Goal: Task Accomplishment & Management: Complete application form

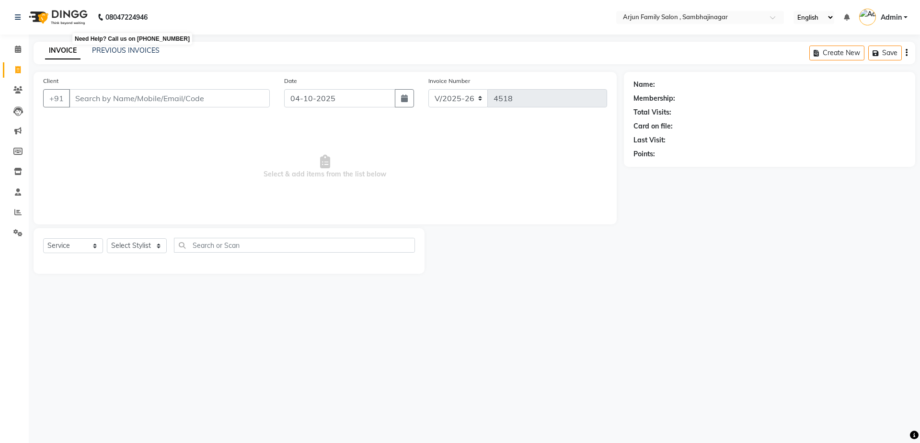
select select "6947"
select select "service"
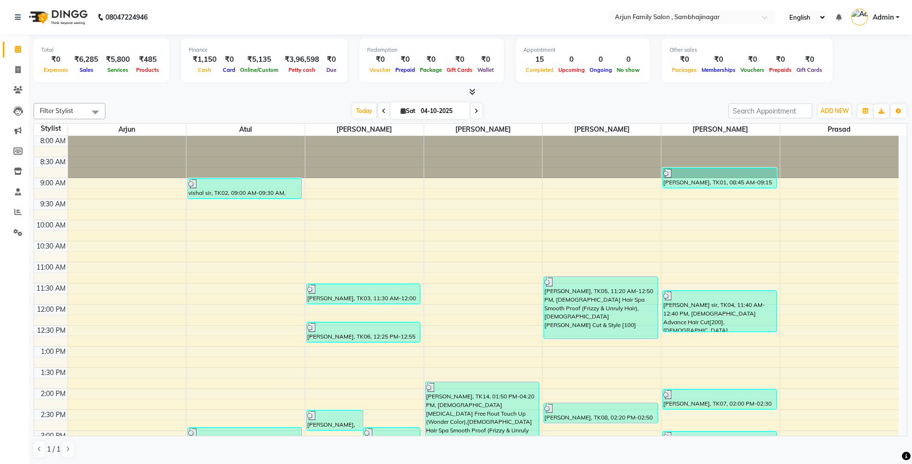
click at [837, 16] on icon at bounding box center [839, 17] width 6 height 7
click at [863, 75] on div "Total ₹0 Expenses ₹6,285 Sales ₹5,800 Services ₹485 Products Finance ₹1,150 Cas…" at bounding box center [470, 61] width 873 height 47
click at [895, 16] on link "Admin" at bounding box center [875, 18] width 48 height 16
click at [884, 357] on div "8:00 AM 8:30 AM 9:00 AM 9:30 AM 10:00 AM 10:30 AM 11:00 AM 11:30 AM 12:00 PM 12…" at bounding box center [466, 410] width 864 height 548
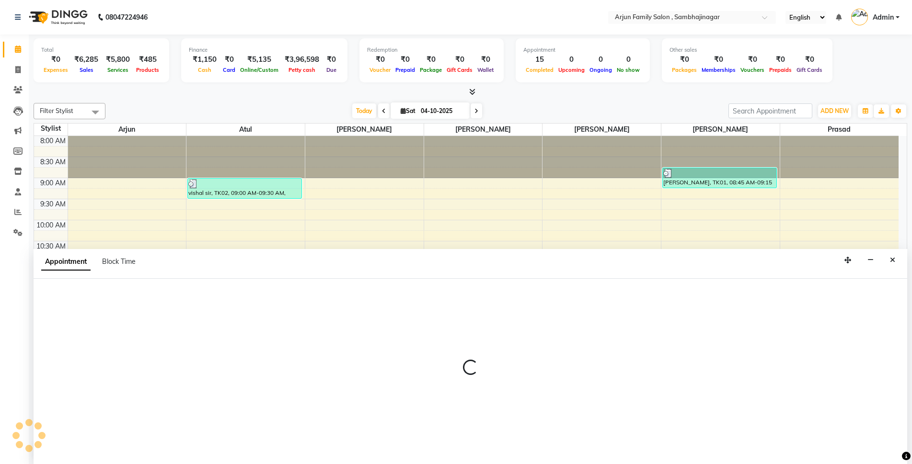
scroll to position [0, 0]
select select "84506"
select select "tentative"
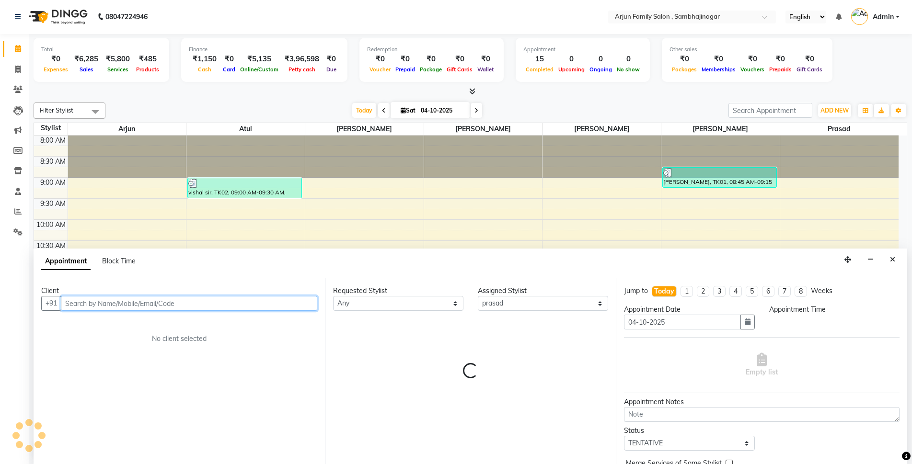
select select "795"
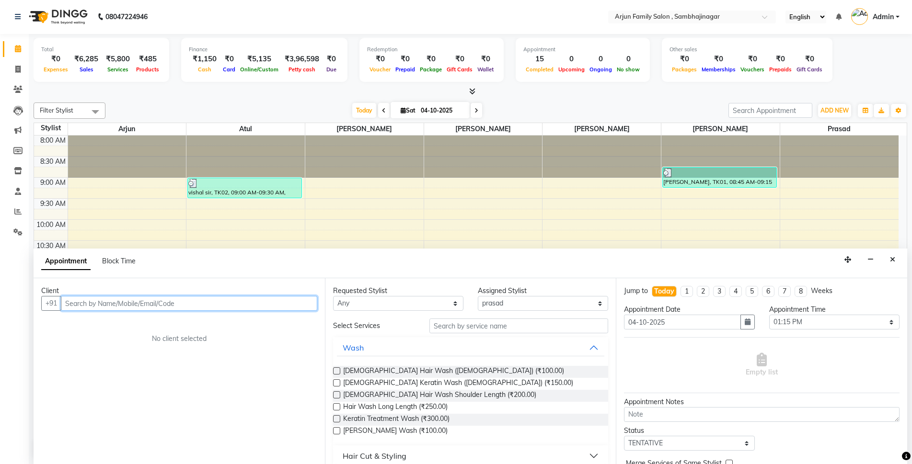
click at [516, 208] on div "8:00 AM 8:30 AM 9:00 AM 9:30 AM 10:00 AM 10:30 AM 11:00 AM 11:30 AM 12:00 PM 12…" at bounding box center [466, 410] width 864 height 548
click at [894, 264] on button "Close" at bounding box center [892, 260] width 14 height 15
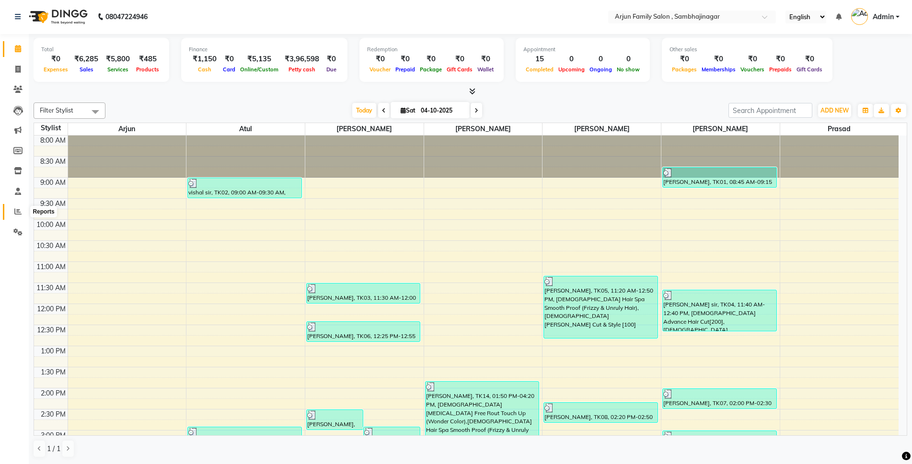
click at [11, 208] on span at bounding box center [18, 212] width 17 height 11
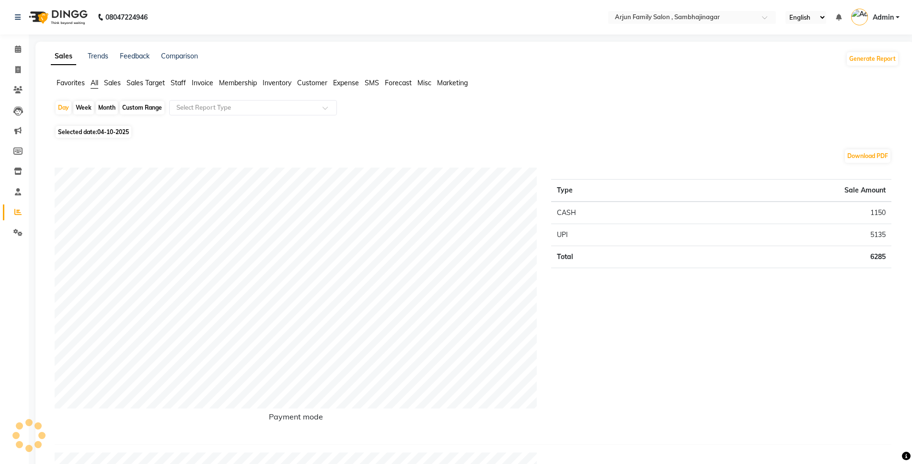
click at [82, 107] on div "Week" at bounding box center [83, 107] width 21 height 13
select select "10"
select select "2025"
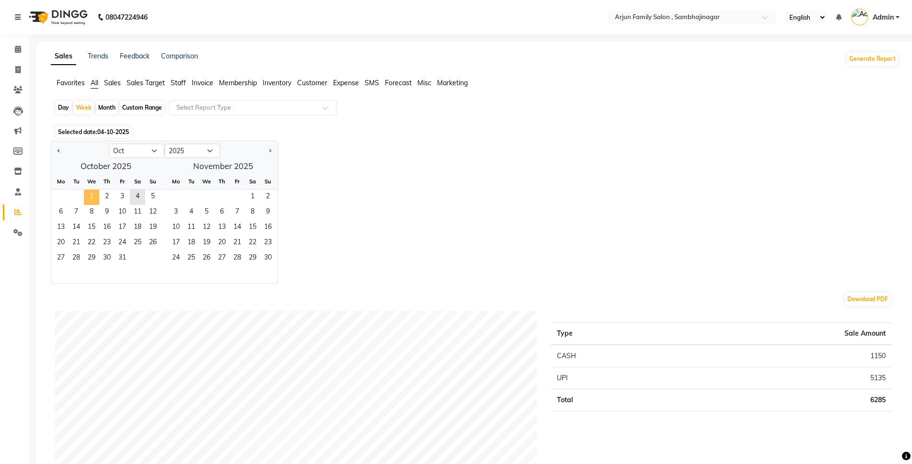
click at [89, 193] on span "1" at bounding box center [91, 197] width 15 height 15
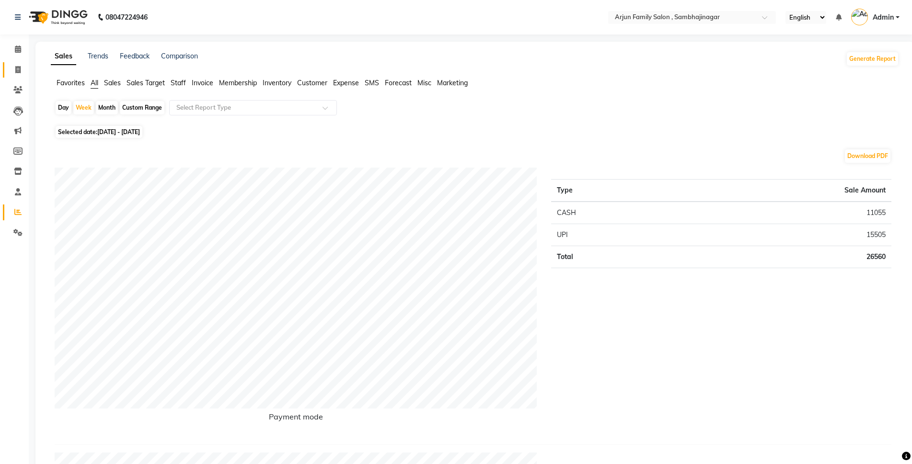
click at [14, 69] on span at bounding box center [18, 70] width 17 height 11
select select "service"
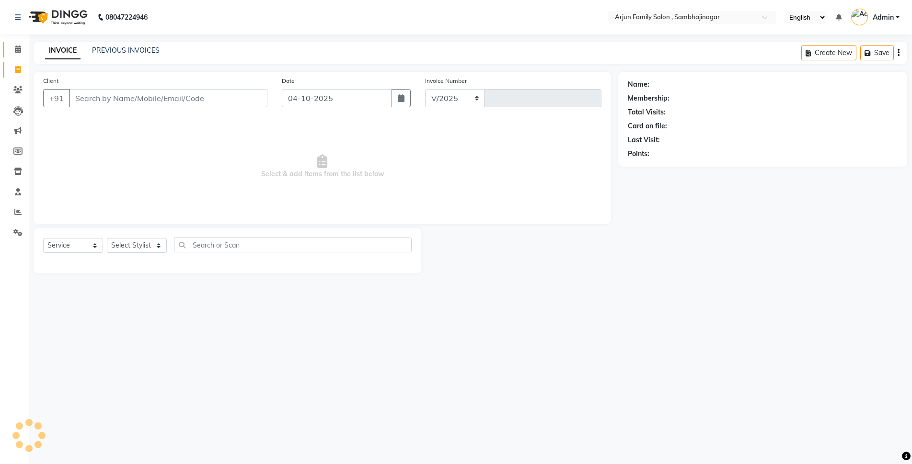
select select "6947"
type input "4521"
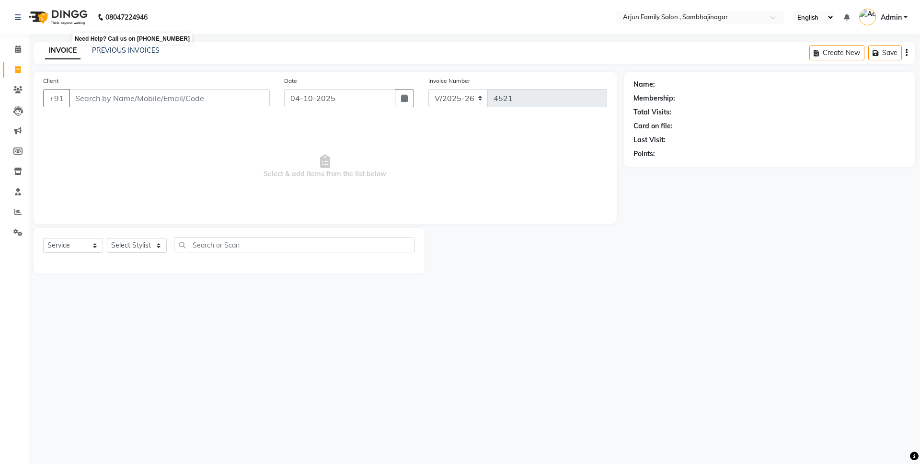
click at [125, 11] on b "08047224946" at bounding box center [126, 17] width 42 height 27
click at [229, 93] on input "Client" at bounding box center [169, 98] width 201 height 18
click at [229, 95] on input "Client" at bounding box center [169, 98] width 201 height 18
click at [228, 100] on input "Client" at bounding box center [169, 98] width 201 height 18
click at [229, 99] on input "Client" at bounding box center [169, 98] width 201 height 18
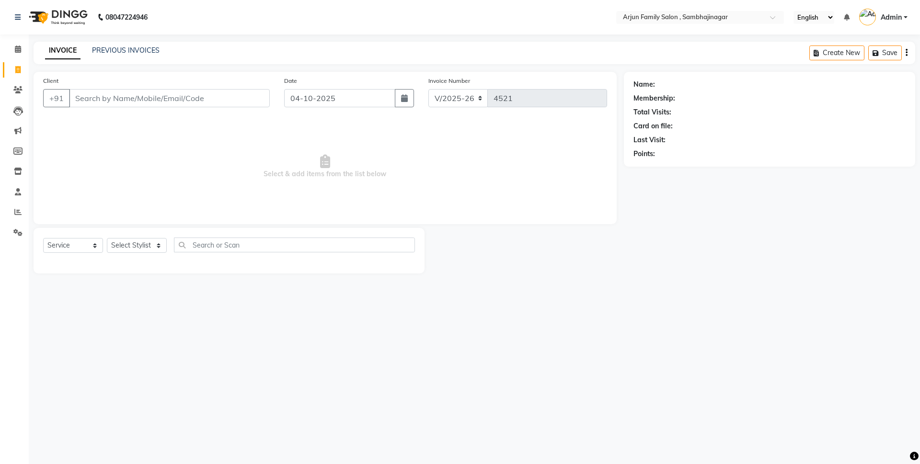
click at [254, 164] on span "Select & add items from the list below" at bounding box center [325, 167] width 564 height 96
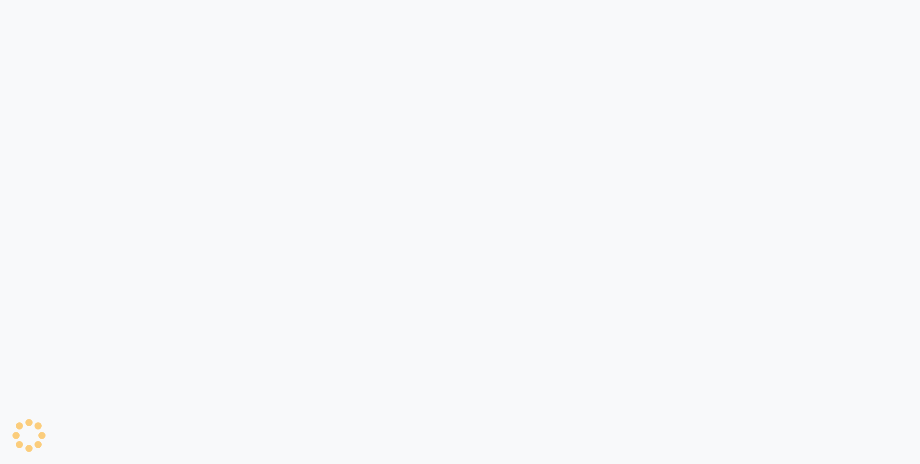
select select "service"
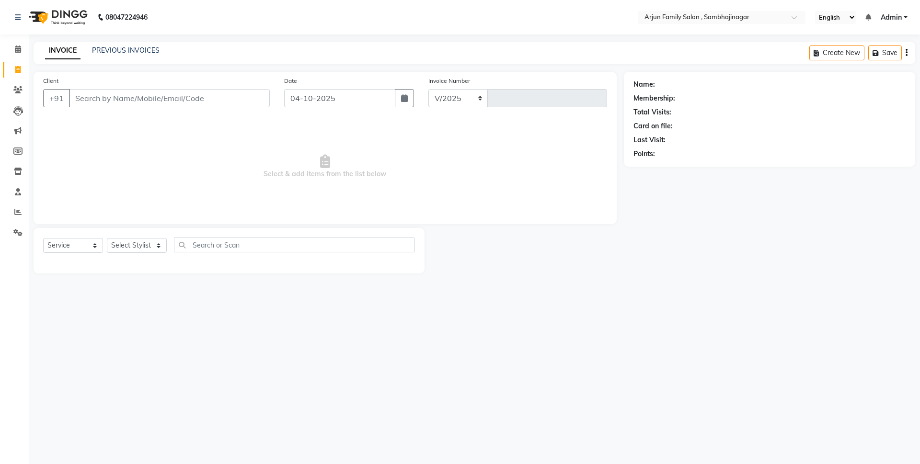
select select "en"
select select "6947"
type input "4521"
type input "9"
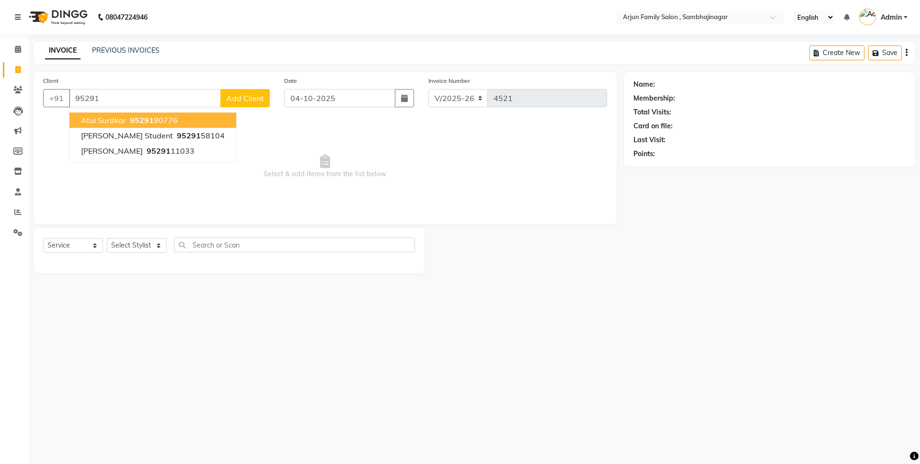
click at [225, 116] on button "Atul Surdkar 95291 90776" at bounding box center [152, 120] width 167 height 15
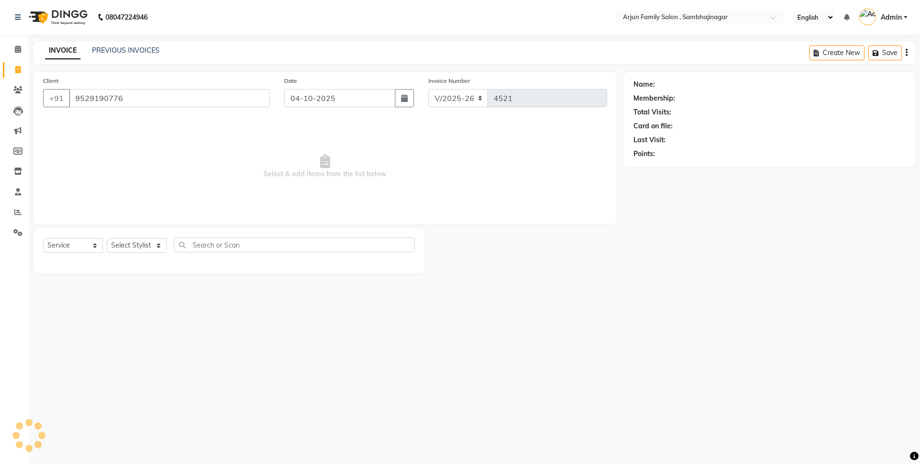
type input "9529190776"
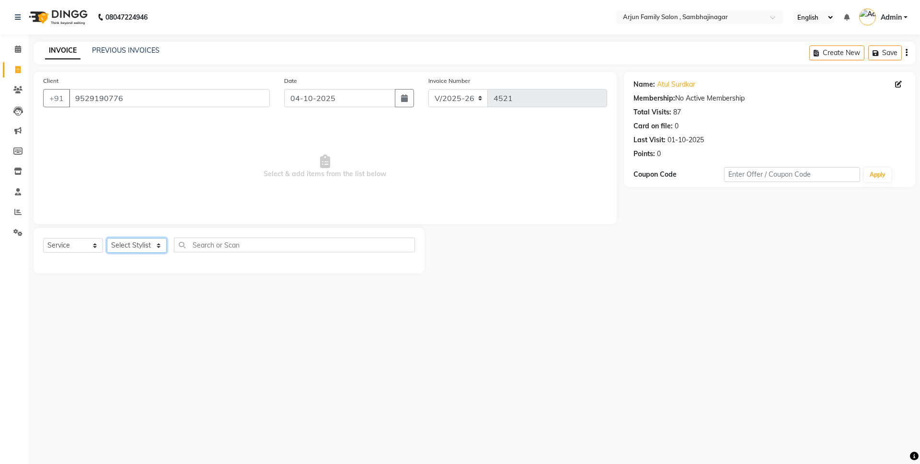
click at [130, 241] on select "Select Stylist arjun [PERSON_NAME] [PERSON_NAME] [PERSON_NAME] [PERSON_NAME]" at bounding box center [137, 245] width 60 height 15
select select "83793"
click at [107, 238] on select "Select Stylist arjun [PERSON_NAME] [PERSON_NAME] [PERSON_NAME] [PERSON_NAME]" at bounding box center [137, 245] width 60 height 15
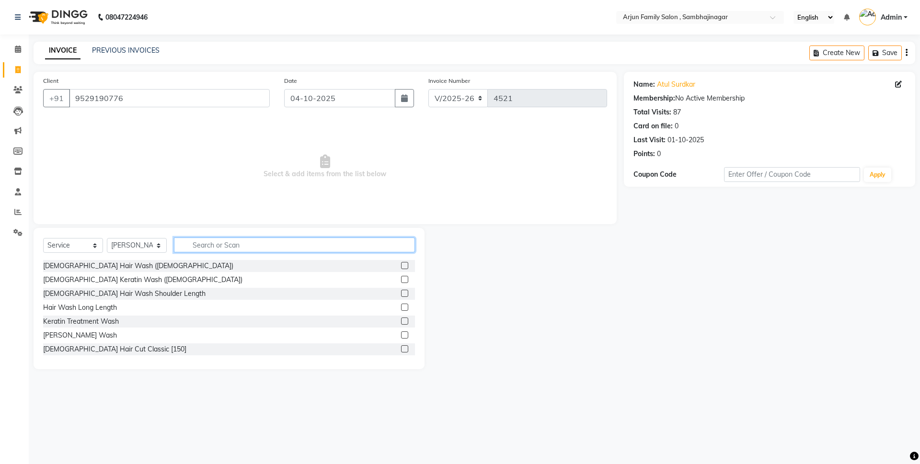
click at [263, 247] on input "text" at bounding box center [294, 245] width 241 height 15
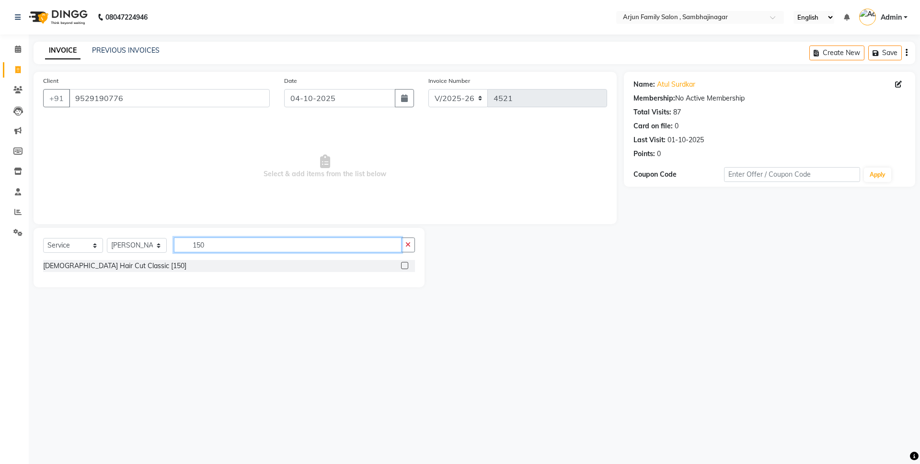
type input "150"
click at [404, 264] on label at bounding box center [404, 265] width 7 height 7
click at [404, 264] on input "checkbox" at bounding box center [404, 266] width 6 height 6
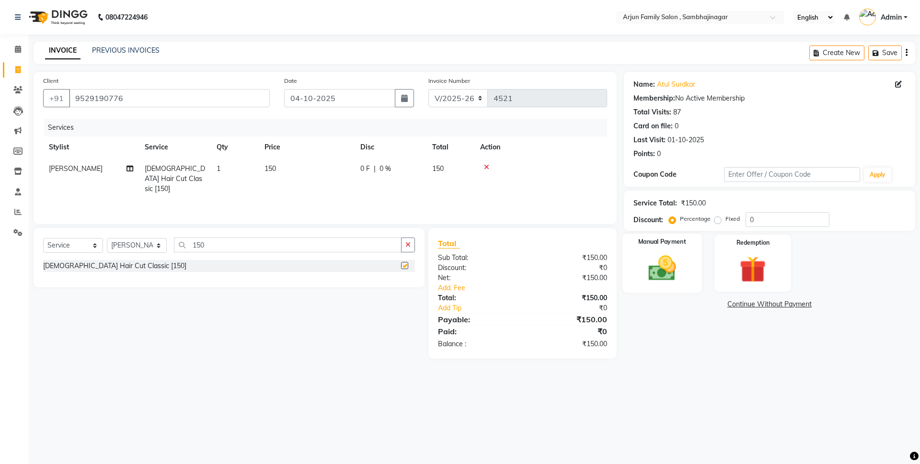
checkbox input "false"
click at [692, 282] on div "Manual Payment" at bounding box center [662, 263] width 80 height 59
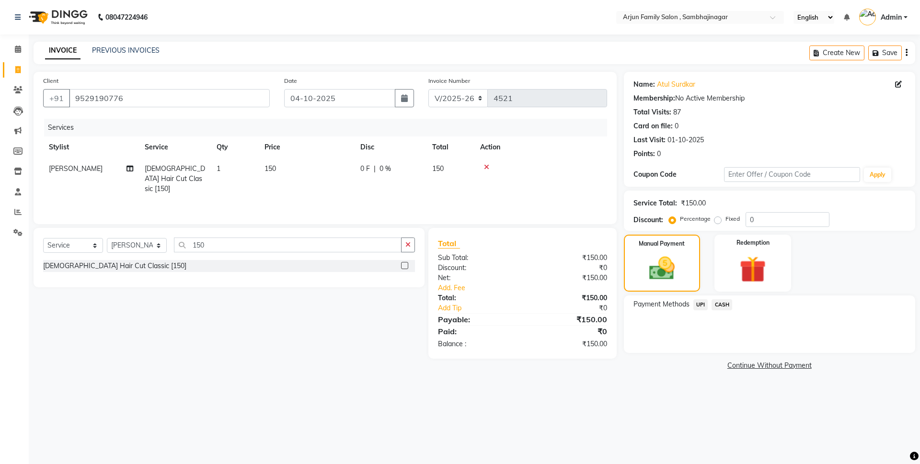
click at [700, 303] on span "UPI" at bounding box center [700, 304] width 15 height 11
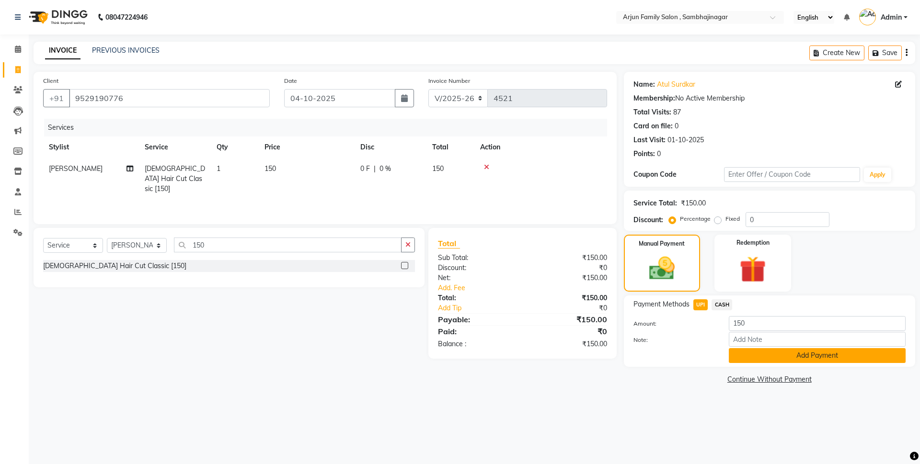
click at [763, 356] on button "Add Payment" at bounding box center [817, 355] width 177 height 15
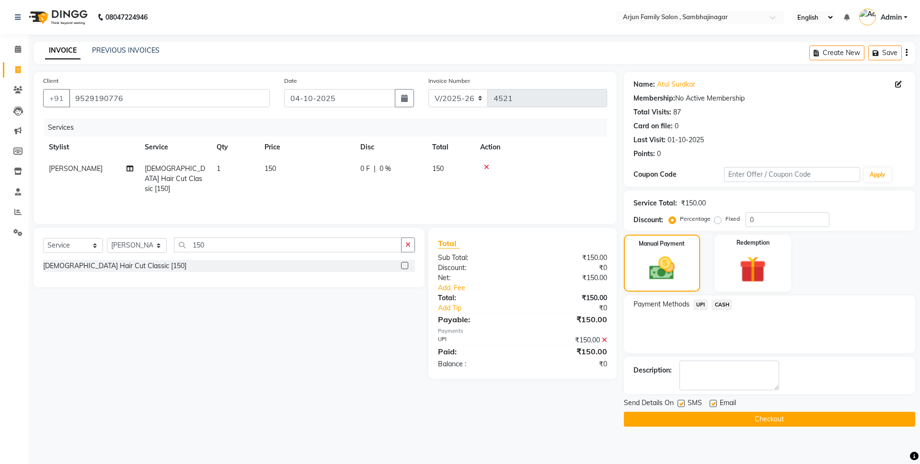
click at [744, 416] on button "Checkout" at bounding box center [769, 419] width 291 height 15
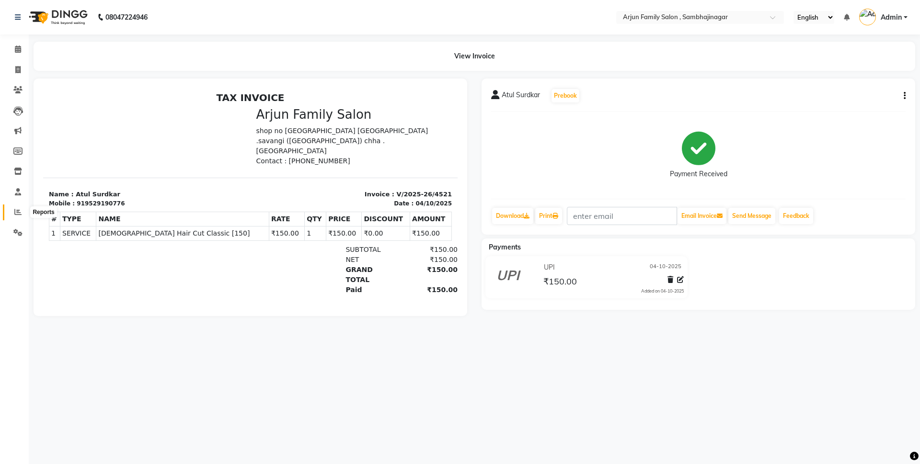
click at [18, 214] on icon at bounding box center [17, 211] width 7 height 7
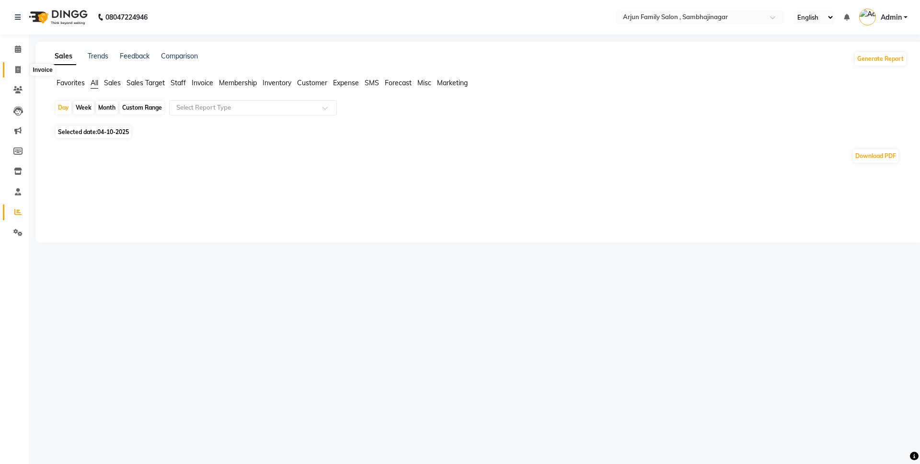
click at [19, 68] on icon at bounding box center [17, 69] width 5 height 7
select select "service"
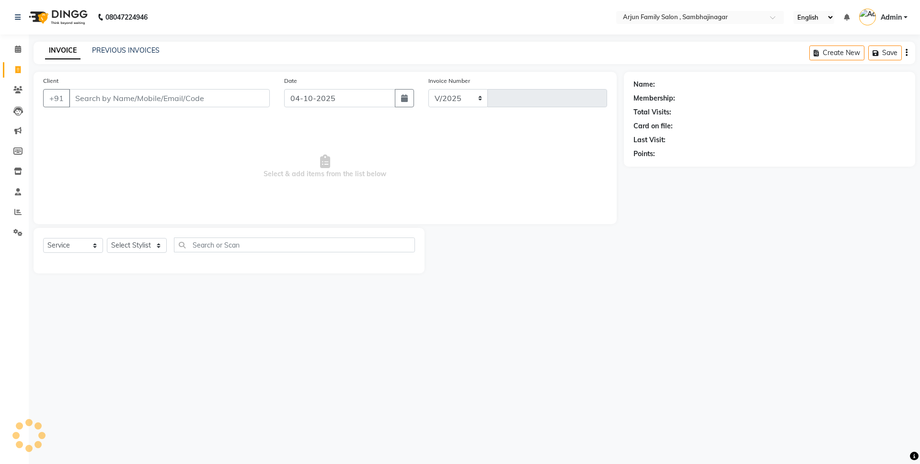
select select "6947"
type input "4522"
click at [24, 210] on span at bounding box center [18, 212] width 17 height 11
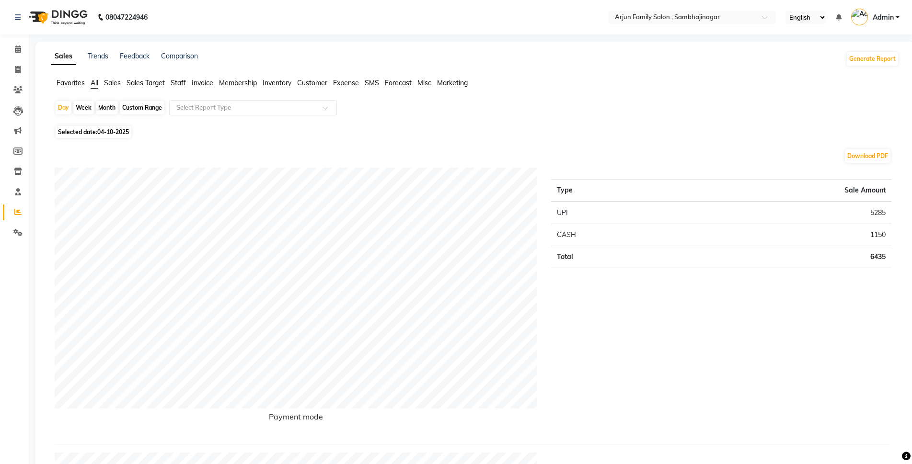
click at [84, 132] on span "Selected date: [DATE]" at bounding box center [94, 132] width 76 height 12
select select "10"
select select "2025"
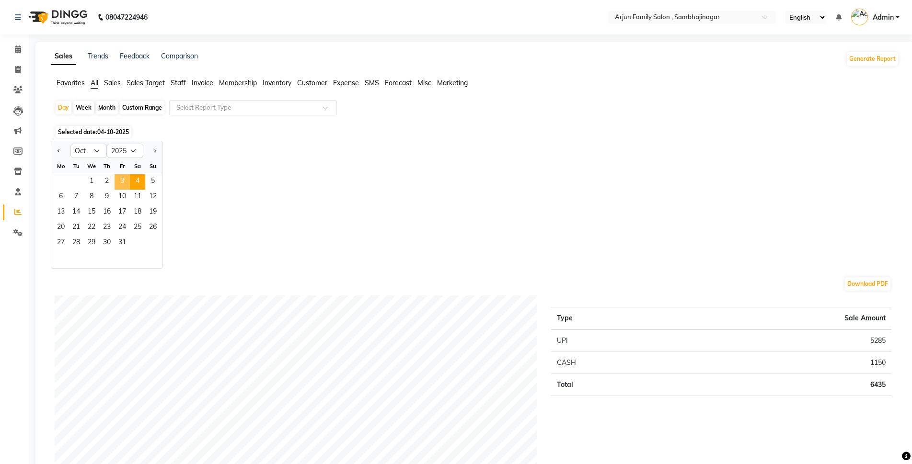
click at [119, 176] on span "3" at bounding box center [122, 181] width 15 height 15
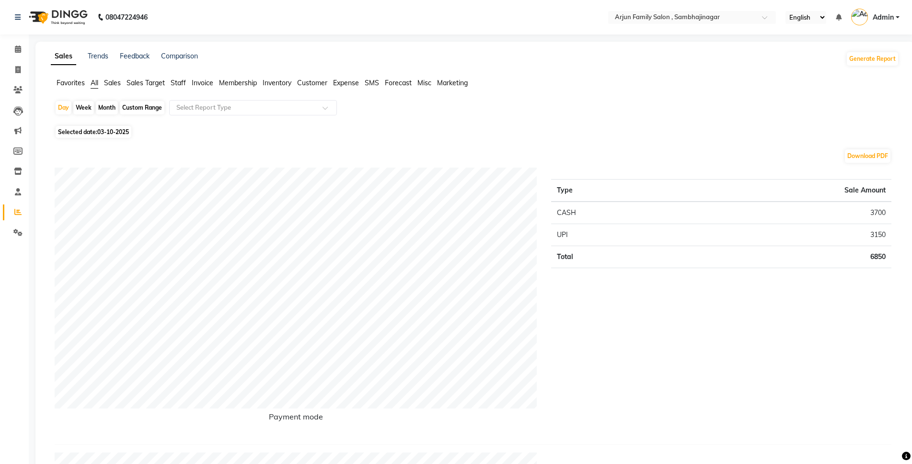
click at [118, 132] on span "03-10-2025" at bounding box center [113, 131] width 32 height 7
select select "10"
select select "2025"
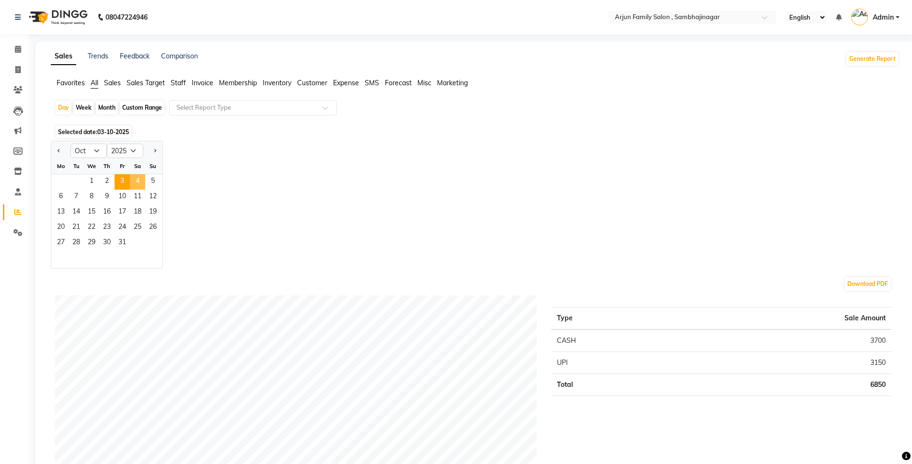
click at [134, 180] on span "4" at bounding box center [137, 181] width 15 height 15
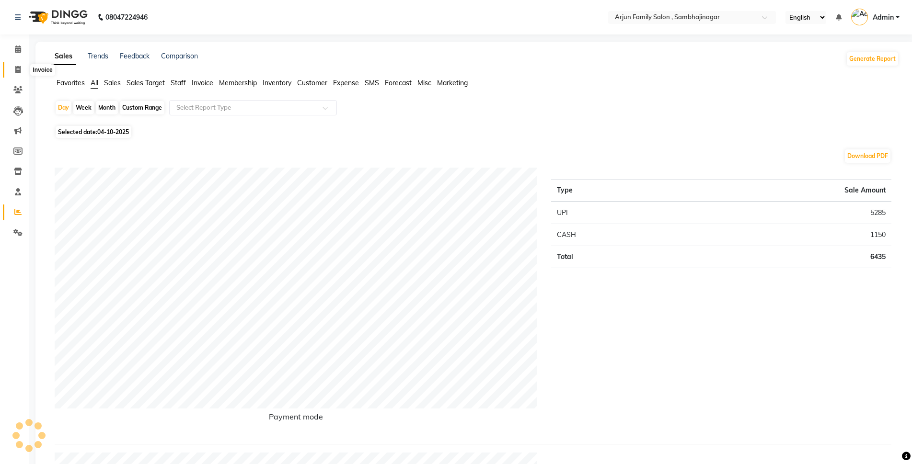
click at [12, 72] on span at bounding box center [18, 70] width 17 height 11
select select "service"
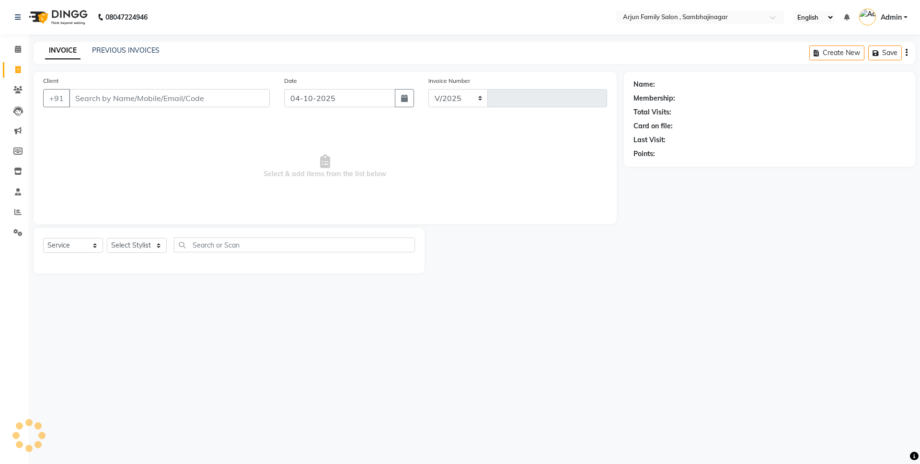
select select "6947"
type input "4522"
